Goal: Transaction & Acquisition: Purchase product/service

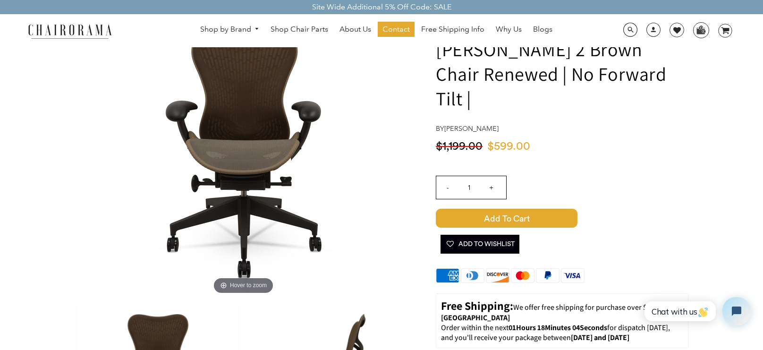
scroll to position [68, 0]
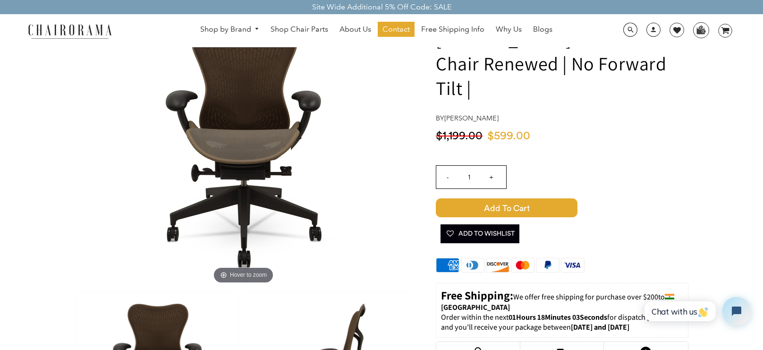
click at [540, 207] on span "Add to Cart" at bounding box center [507, 207] width 142 height 19
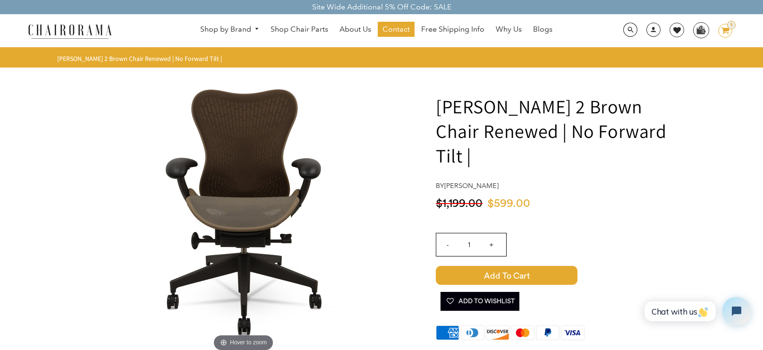
click at [725, 37] on ellipse at bounding box center [725, 30] width 13 height 13
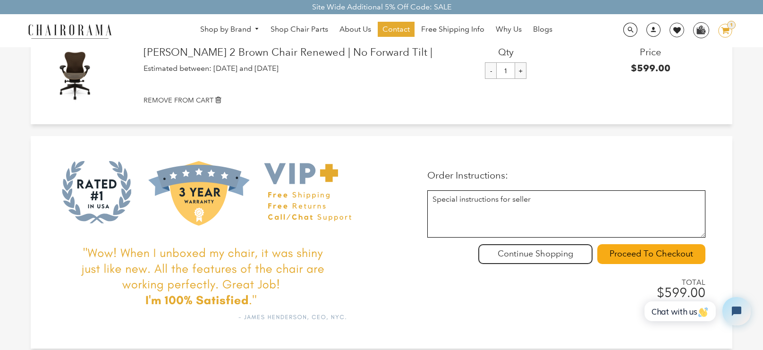
scroll to position [150, 0]
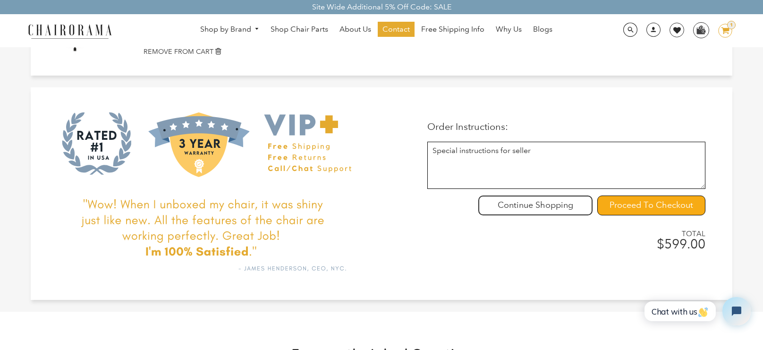
click at [632, 207] on input "Proceed To Checkout" at bounding box center [651, 205] width 108 height 20
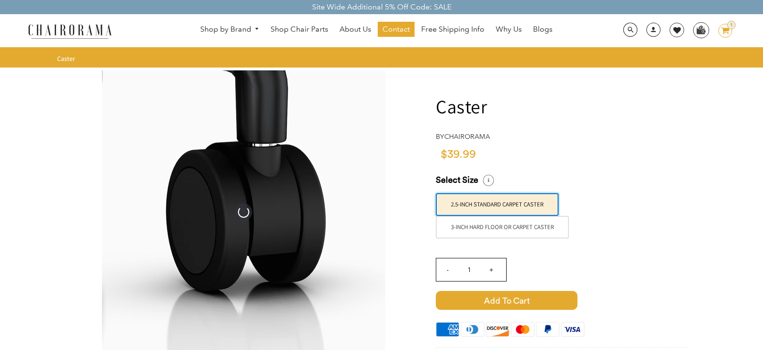
scroll to position [30, 0]
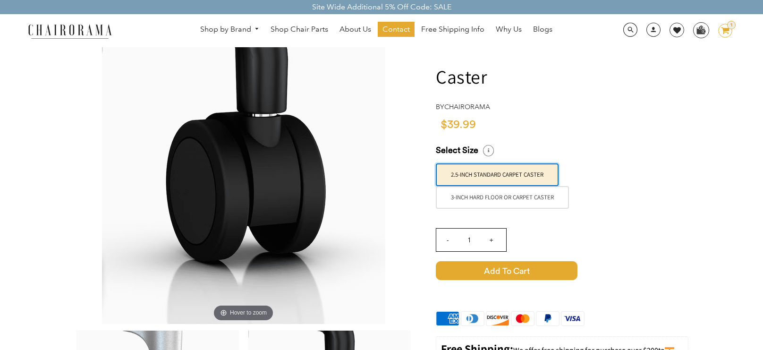
click at [538, 280] on span "Added" at bounding box center [562, 289] width 253 height 19
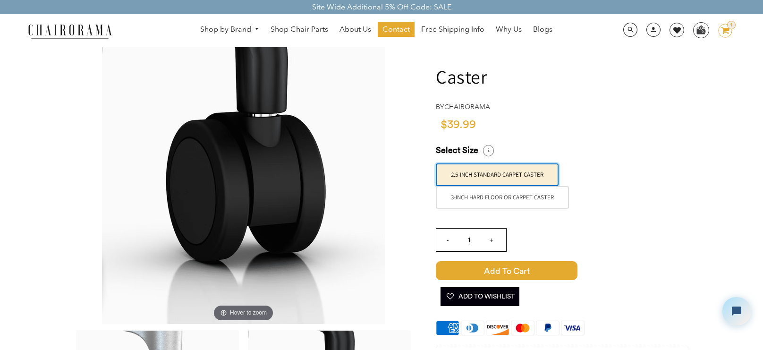
scroll to position [0, 0]
click at [727, 36] on icon "image/svg+xml Layer 1" at bounding box center [725, 31] width 14 height 15
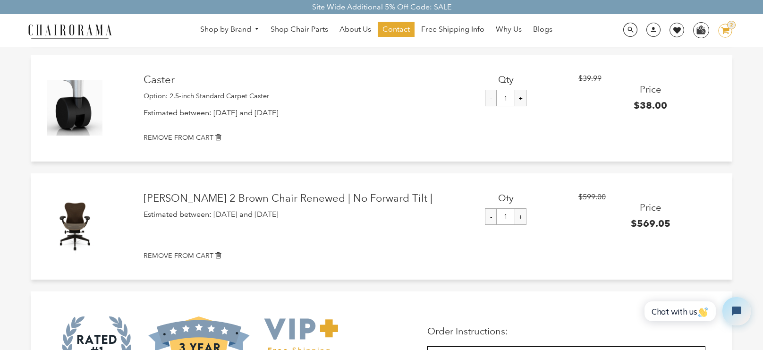
click at [492, 213] on input "-" at bounding box center [491, 216] width 12 height 17
type input "0"
click at [215, 252] on icon at bounding box center [218, 255] width 6 height 8
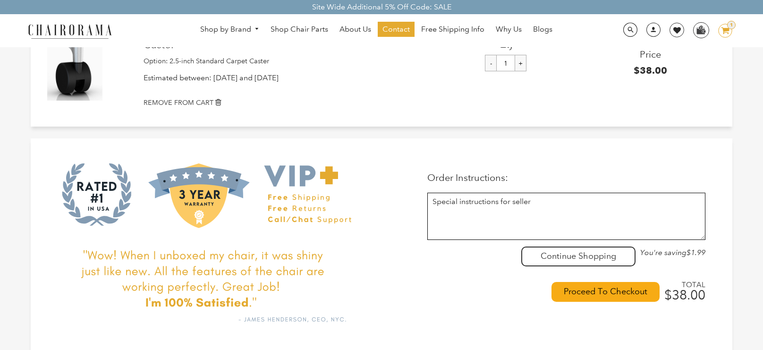
scroll to position [113, 0]
